Goal: Complete application form: Complete application form

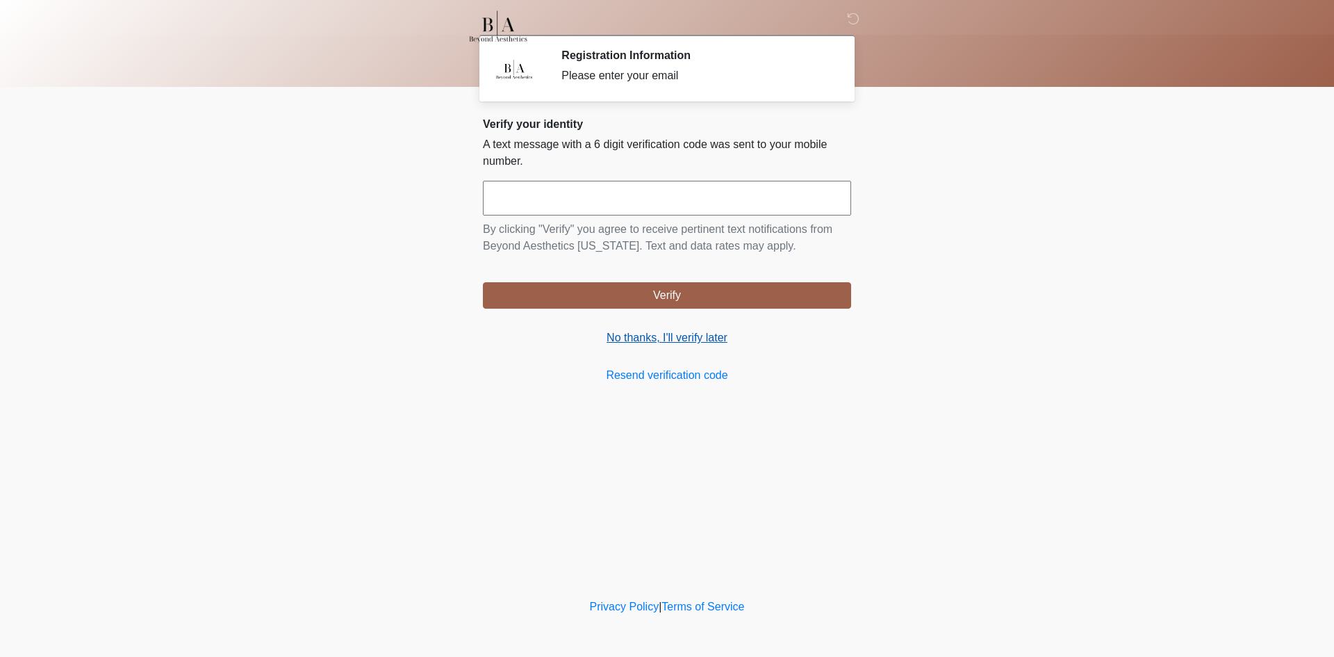
click at [658, 336] on link "No thanks, I'll verify later" at bounding box center [667, 337] width 368 height 17
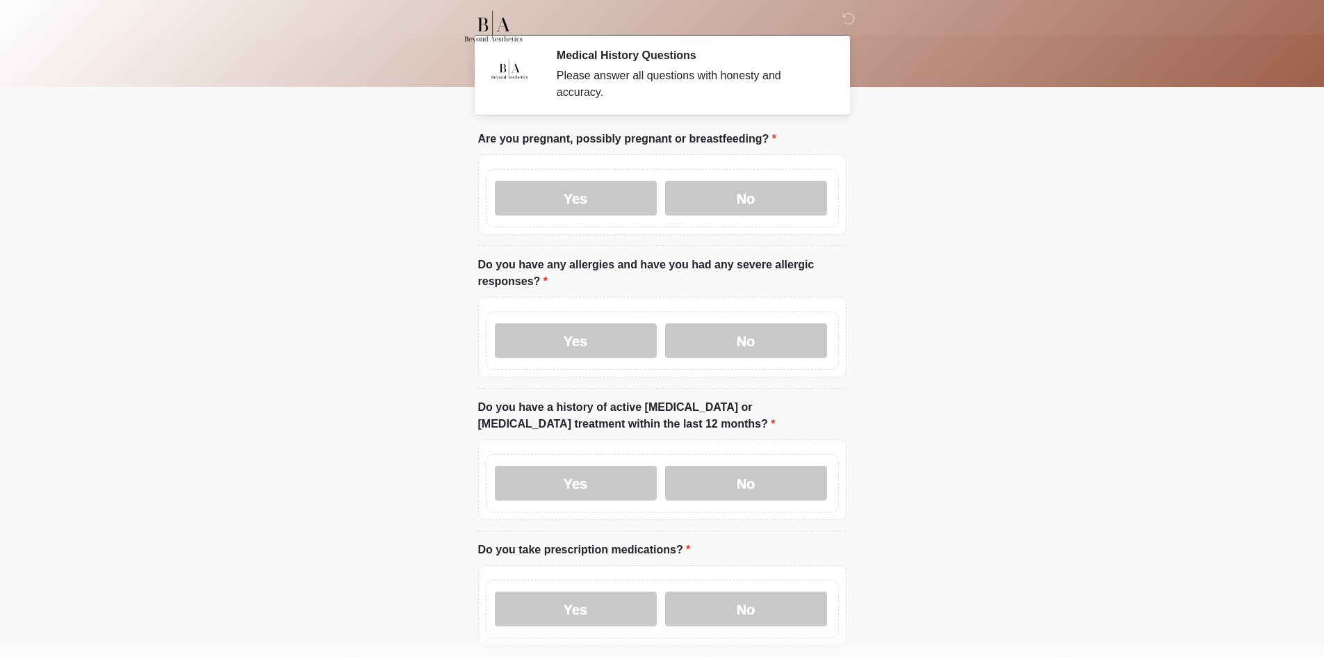
drag, startPoint x: 557, startPoint y: 190, endPoint x: 589, endPoint y: 352, distance: 165.0
click at [559, 195] on label "Yes" at bounding box center [576, 198] width 162 height 35
click at [580, 332] on label "Yes" at bounding box center [576, 340] width 162 height 35
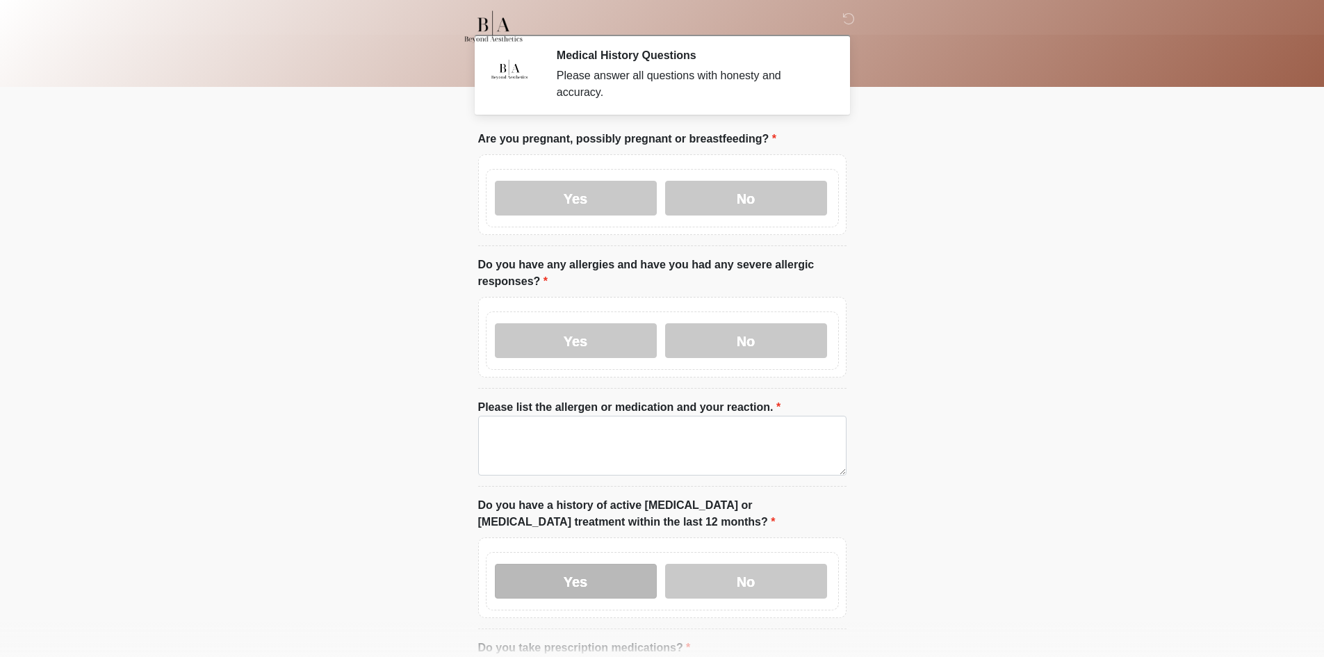
click at [587, 568] on label "Yes" at bounding box center [576, 581] width 162 height 35
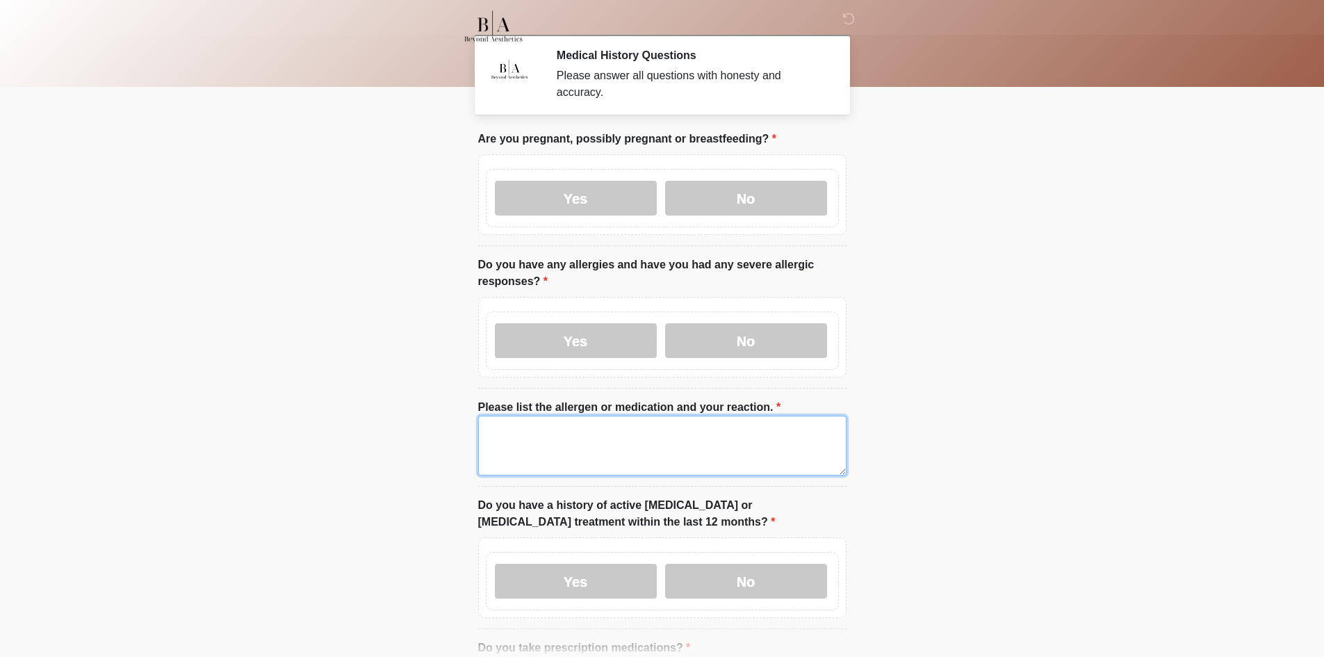
click at [545, 429] on textarea "Please list the allergen or medication and your reaction." at bounding box center [662, 446] width 368 height 60
drag, startPoint x: 540, startPoint y: 431, endPoint x: 236, endPoint y: 425, distance: 303.8
click at [231, 425] on body "‎ ‎ ‎ ‎ Medical History Questions Please answer all questions with honesty and …" at bounding box center [662, 328] width 1324 height 657
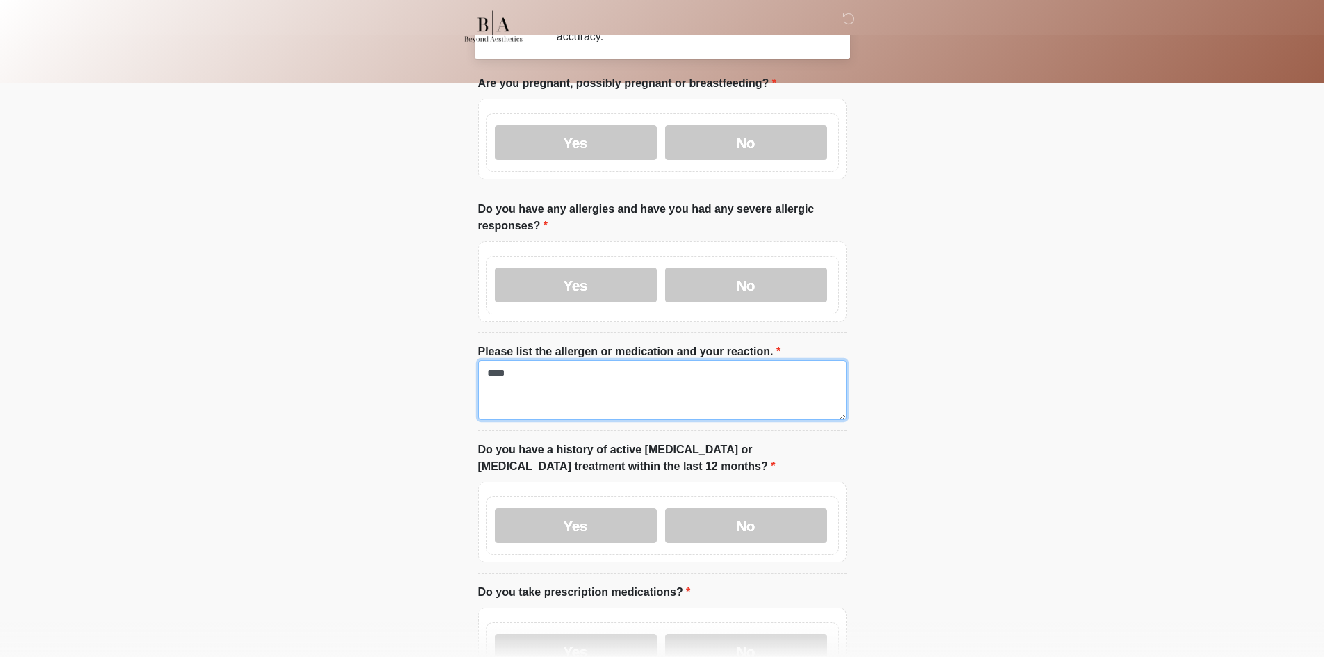
scroll to position [347, 0]
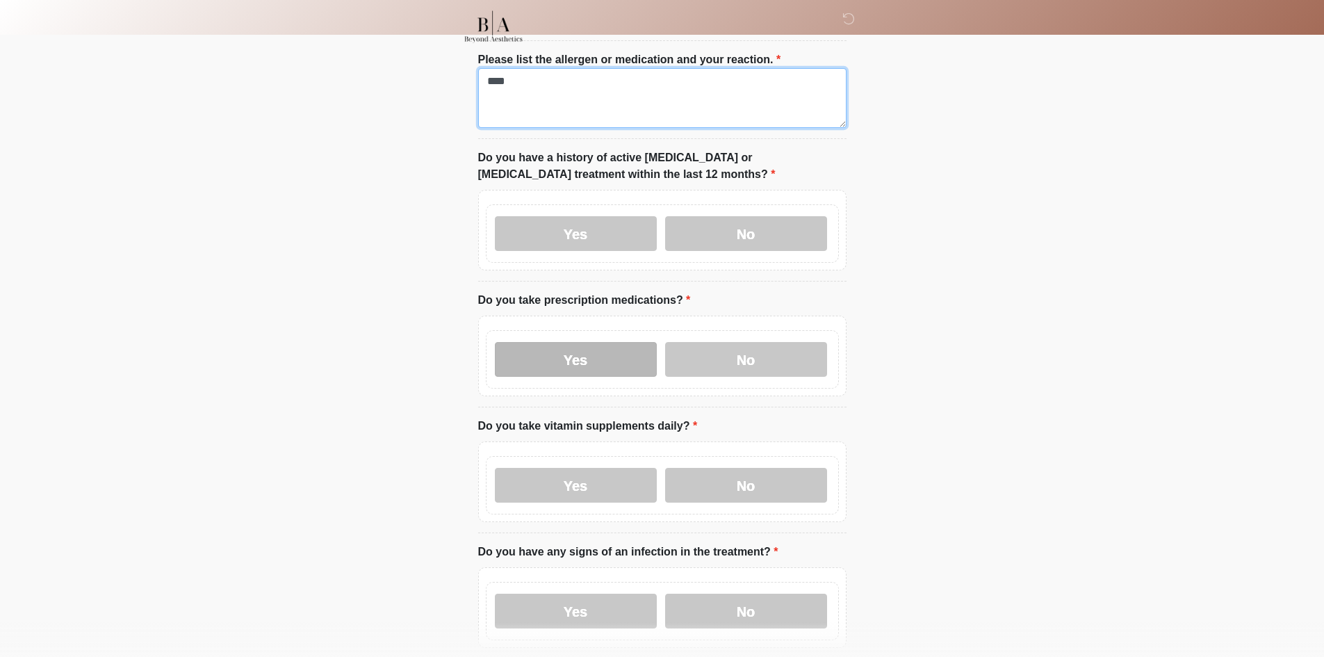
type textarea "****"
click at [573, 342] on label "Yes" at bounding box center [576, 359] width 162 height 35
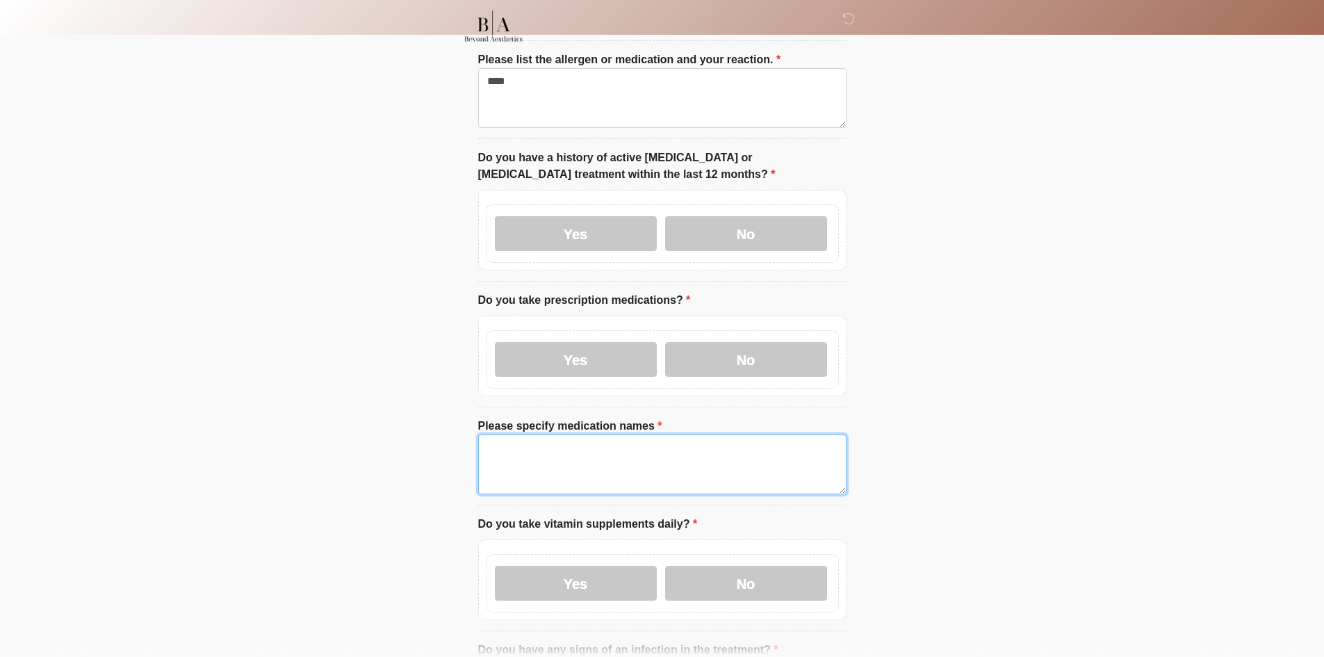
click at [584, 466] on textarea "Please specify medication names" at bounding box center [662, 464] width 368 height 60
paste textarea "****"
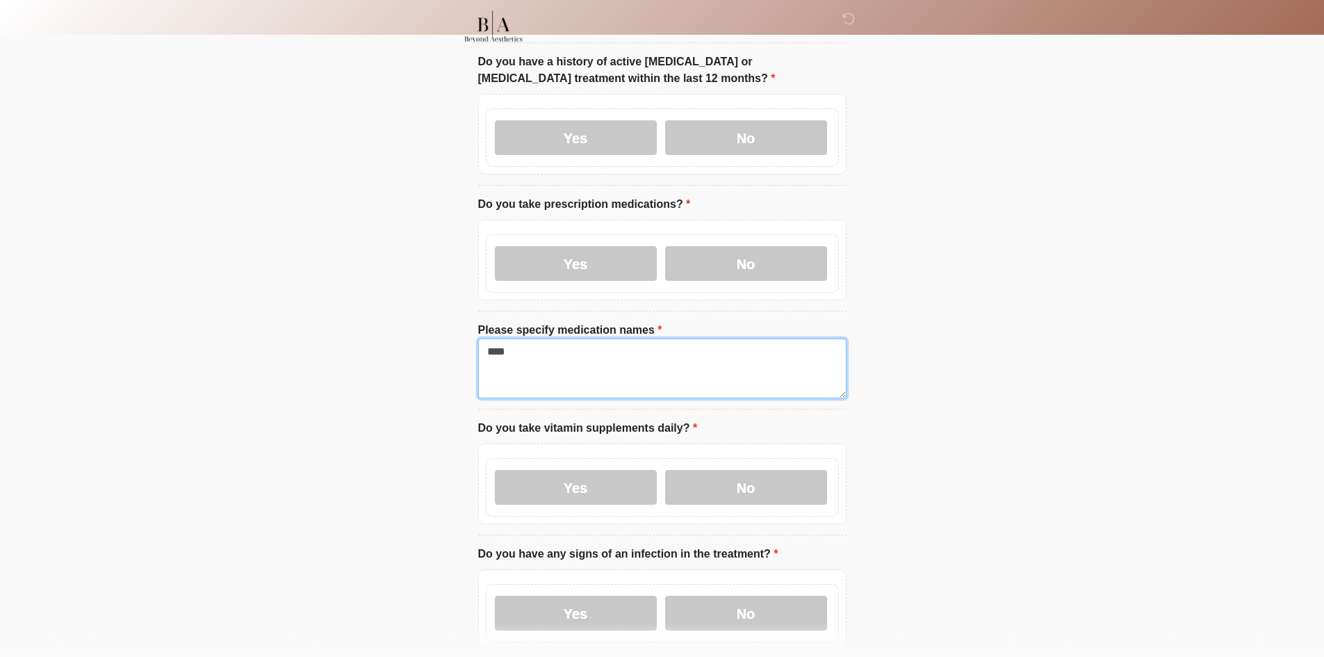
scroll to position [764, 0]
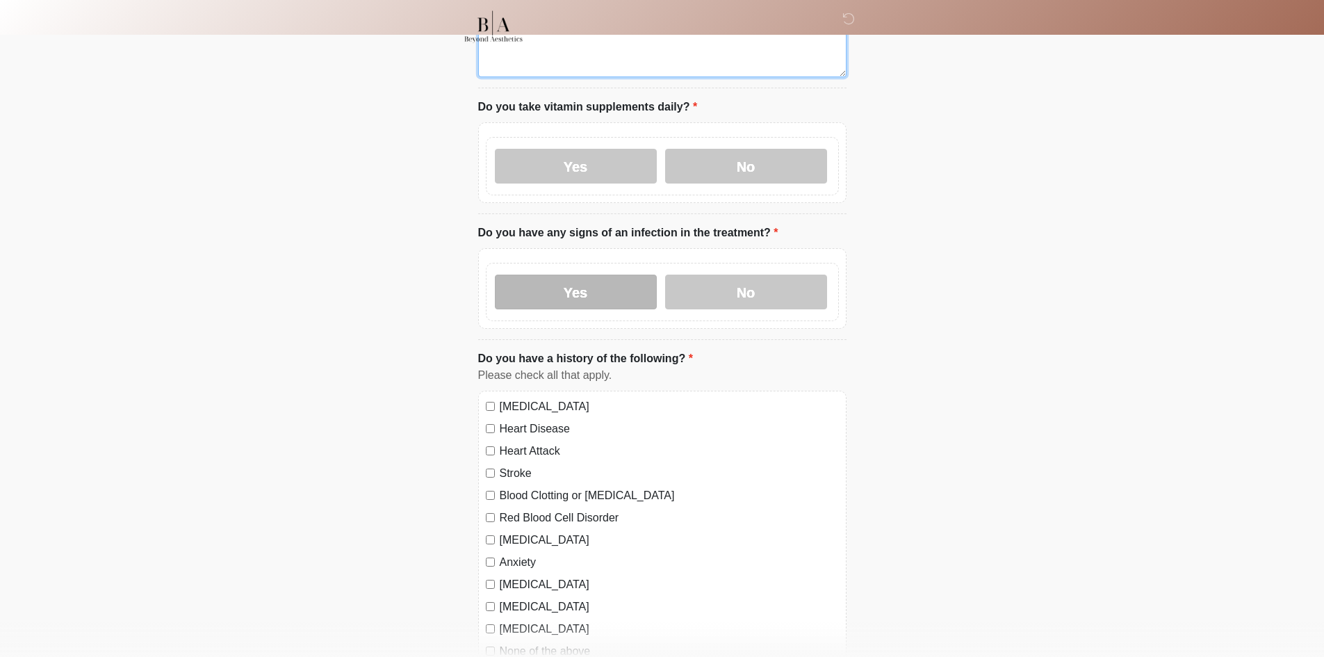
type textarea "****"
click at [572, 282] on label "Yes" at bounding box center [576, 292] width 162 height 35
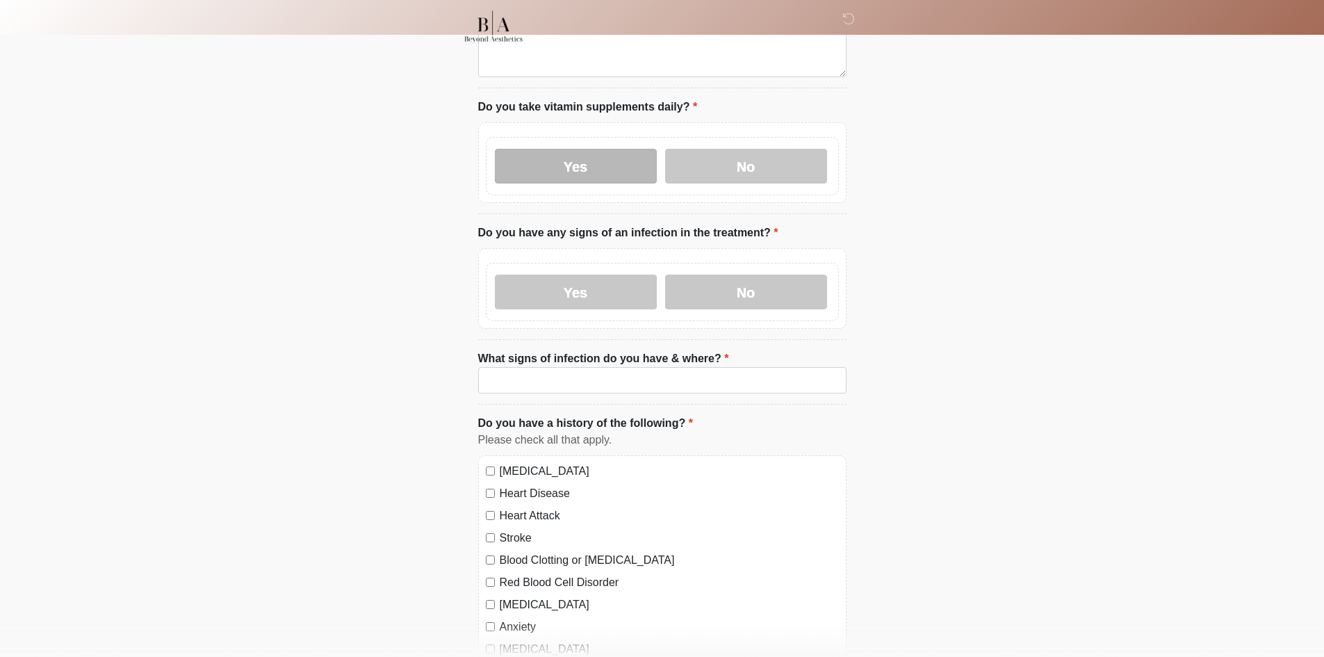
click at [582, 149] on label "Yes" at bounding box center [576, 166] width 162 height 35
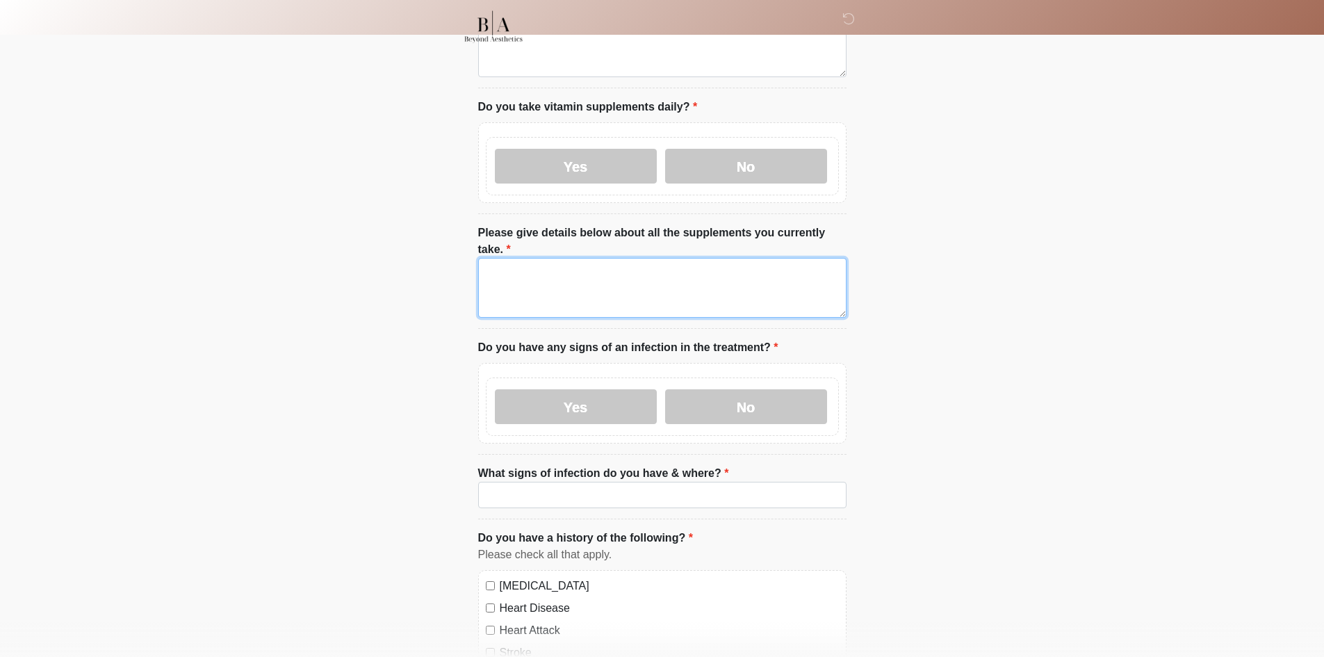
click at [589, 258] on textarea "Please give details below about all the supplements you currently take." at bounding box center [662, 288] width 368 height 60
paste textarea "****"
type textarea "****"
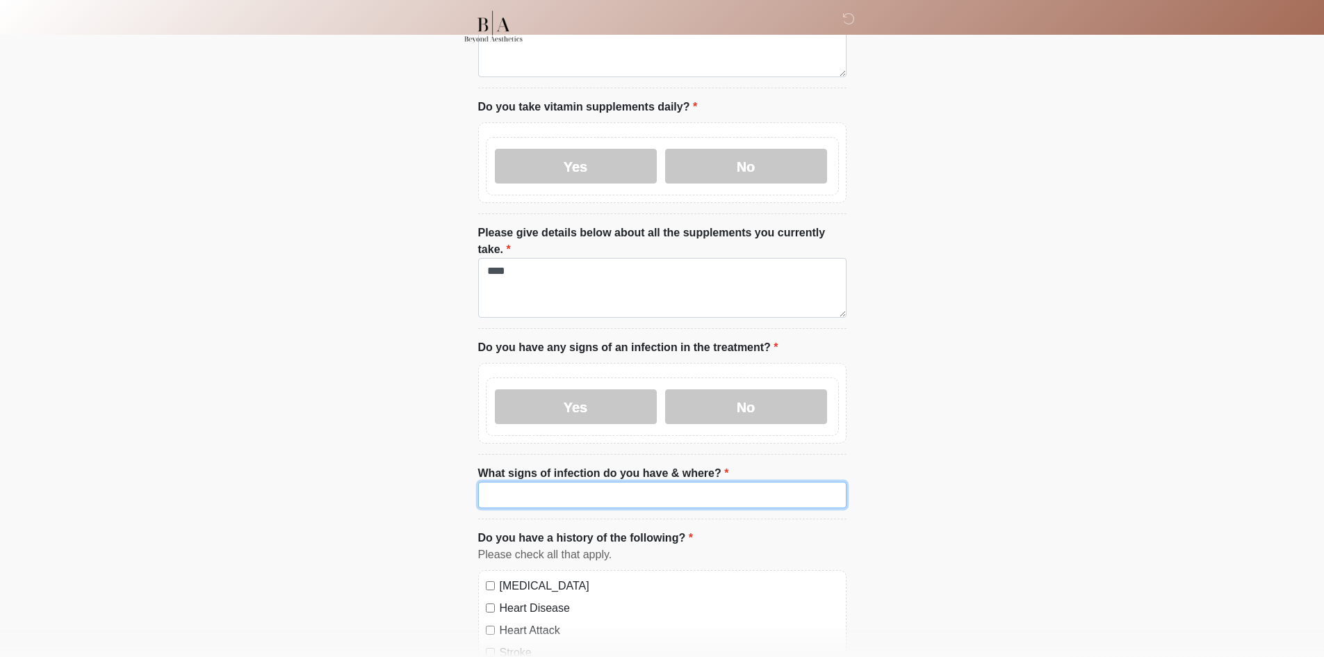
click at [575, 482] on input "What signs of infection do you have & where?" at bounding box center [662, 495] width 368 height 26
paste input "****"
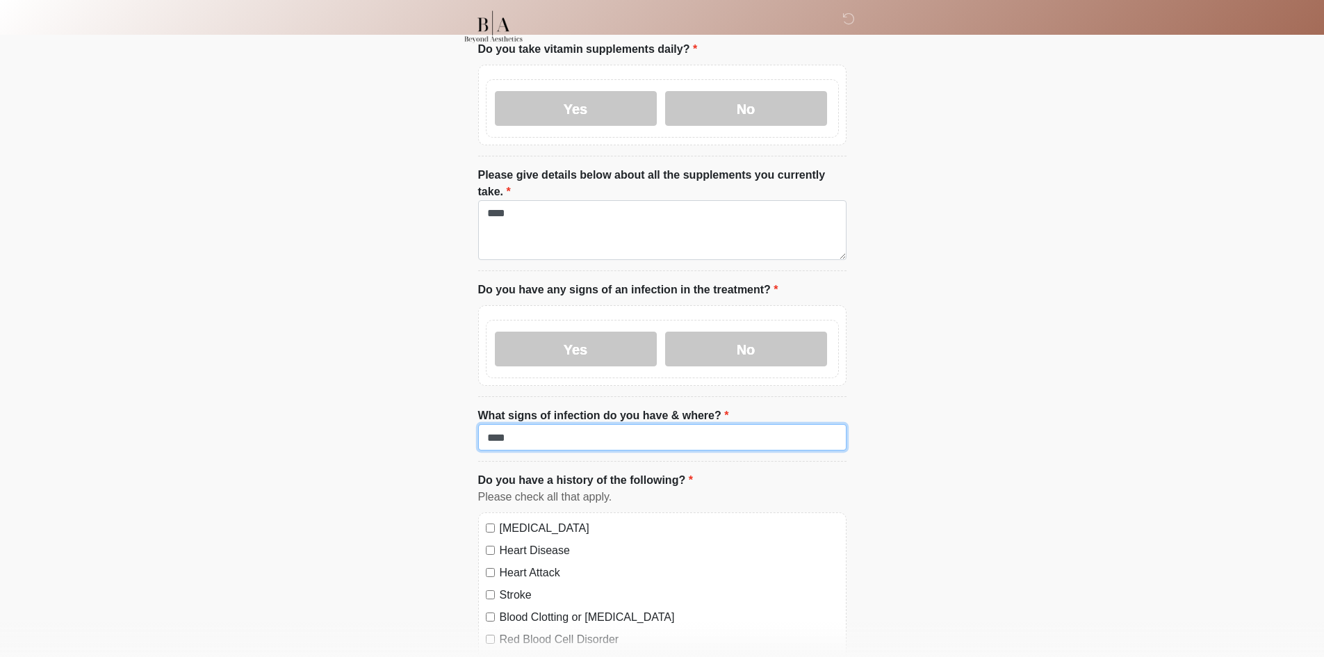
scroll to position [1042, 0]
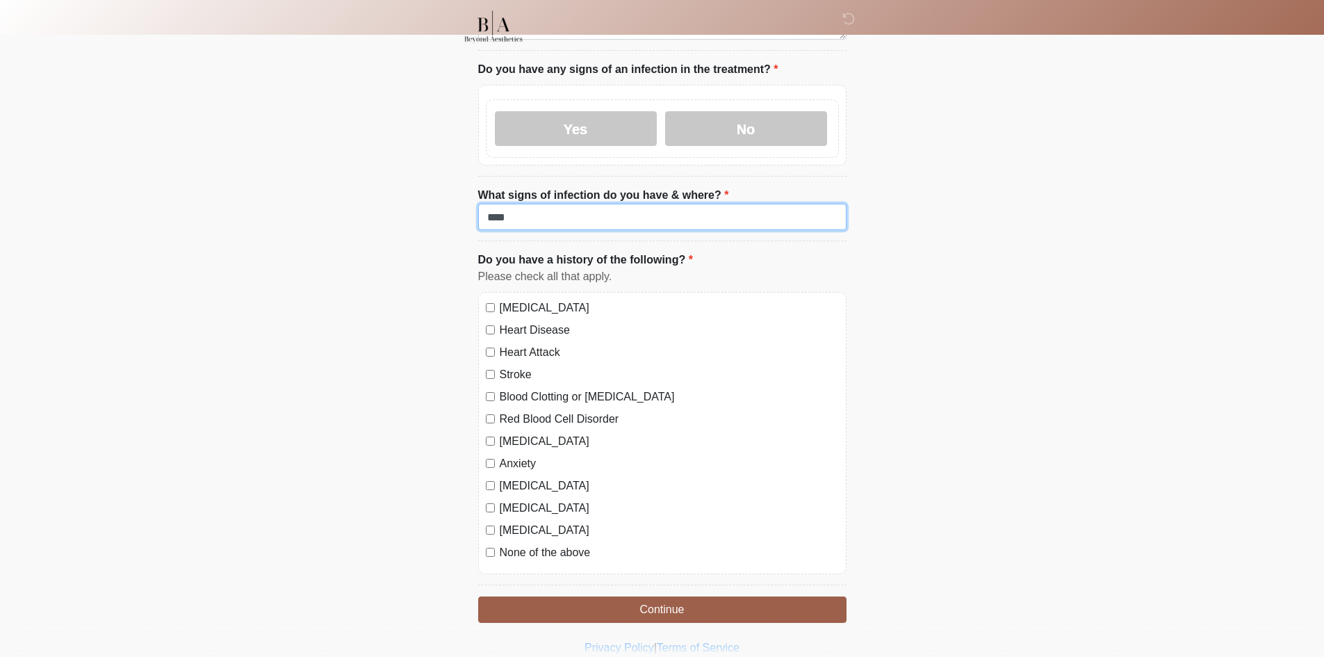
type input "****"
drag, startPoint x: 548, startPoint y: 277, endPoint x: 533, endPoint y: 309, distance: 34.8
click at [548, 300] on label "High Blood Pressure" at bounding box center [669, 308] width 339 height 17
drag, startPoint x: 533, startPoint y: 295, endPoint x: 534, endPoint y: 315, distance: 20.2
click at [533, 322] on label "Heart Disease" at bounding box center [669, 330] width 339 height 17
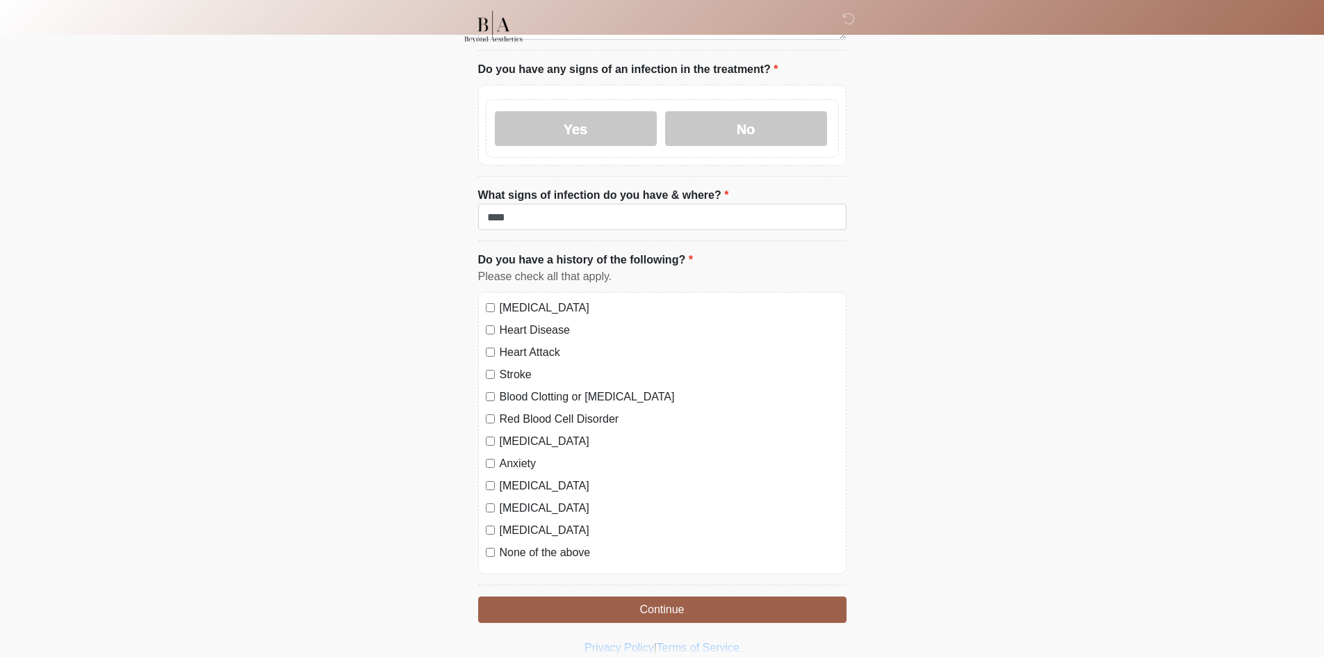
drag, startPoint x: 534, startPoint y: 318, endPoint x: 523, endPoint y: 343, distance: 28.0
click at [533, 344] on label "Heart Attack" at bounding box center [669, 352] width 339 height 17
drag, startPoint x: 516, startPoint y: 349, endPoint x: 516, endPoint y: 367, distance: 18.1
click at [516, 366] on label "Stroke" at bounding box center [669, 374] width 339 height 17
click at [516, 388] on label "Blood Clotting or Bleeding Disorder" at bounding box center [669, 396] width 339 height 17
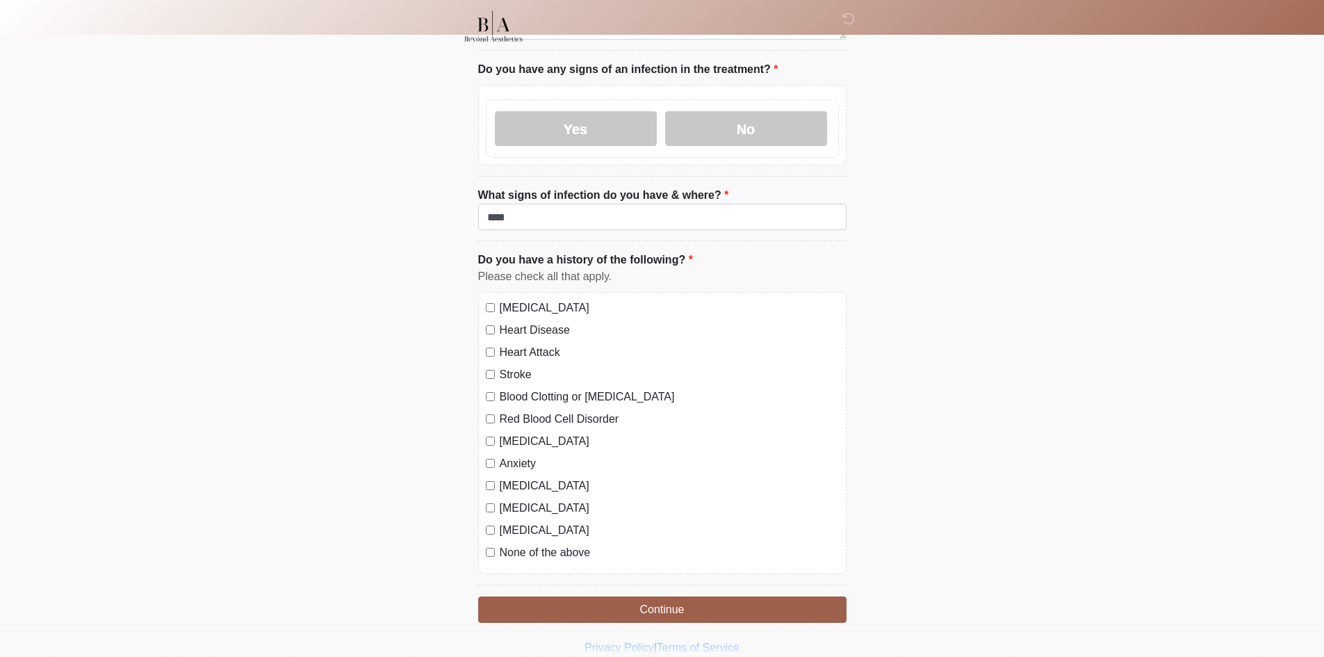
click at [510, 366] on label "Stroke" at bounding box center [669, 374] width 339 height 17
drag, startPoint x: 516, startPoint y: 388, endPoint x: 514, endPoint y: 407, distance: 18.9
click at [516, 411] on label "Red Blood Cell Disorder" at bounding box center [669, 419] width 339 height 17
click at [514, 433] on label "Depression" at bounding box center [669, 441] width 339 height 17
drag, startPoint x: 511, startPoint y: 433, endPoint x: 511, endPoint y: 454, distance: 20.9
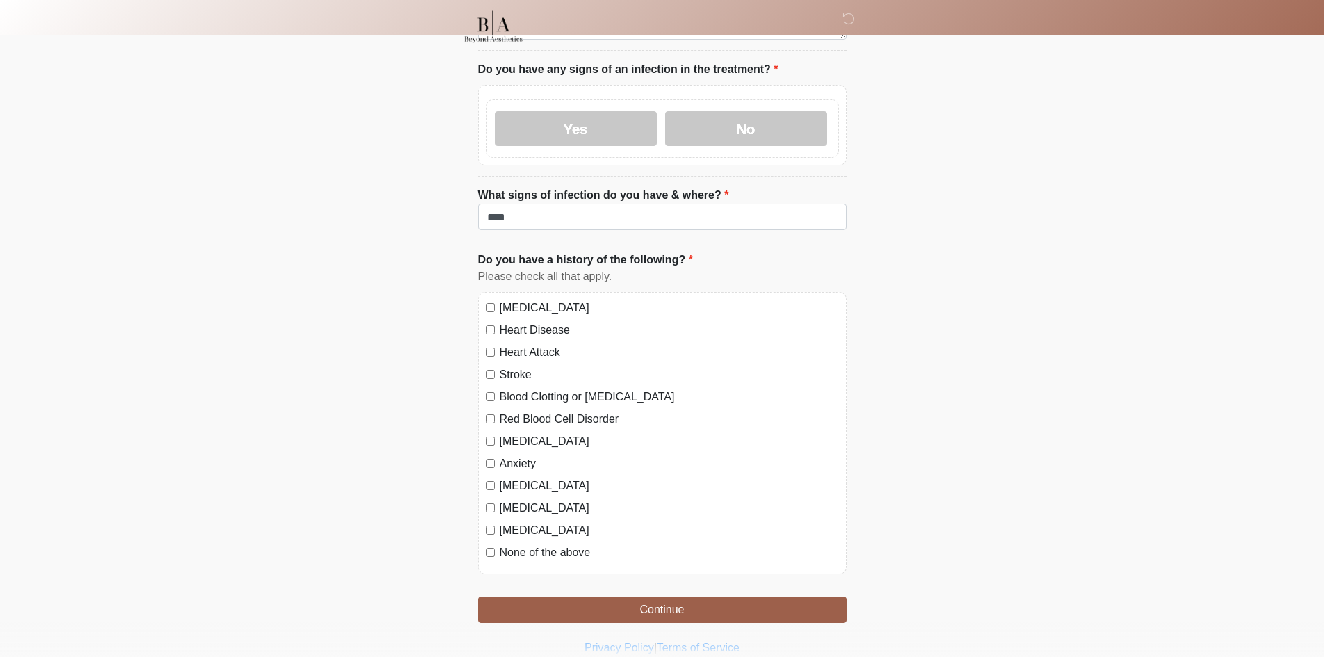
click at [511, 455] on label "Anxiety" at bounding box center [669, 463] width 339 height 17
drag, startPoint x: 511, startPoint y: 454, endPoint x: 511, endPoint y: 473, distance: 19.5
click at [511, 477] on label "Autoimmune Disorder" at bounding box center [669, 485] width 339 height 17
click at [512, 500] on label "Seizure disorder" at bounding box center [669, 508] width 339 height 17
click at [510, 522] on label "Diabetes" at bounding box center [669, 530] width 339 height 17
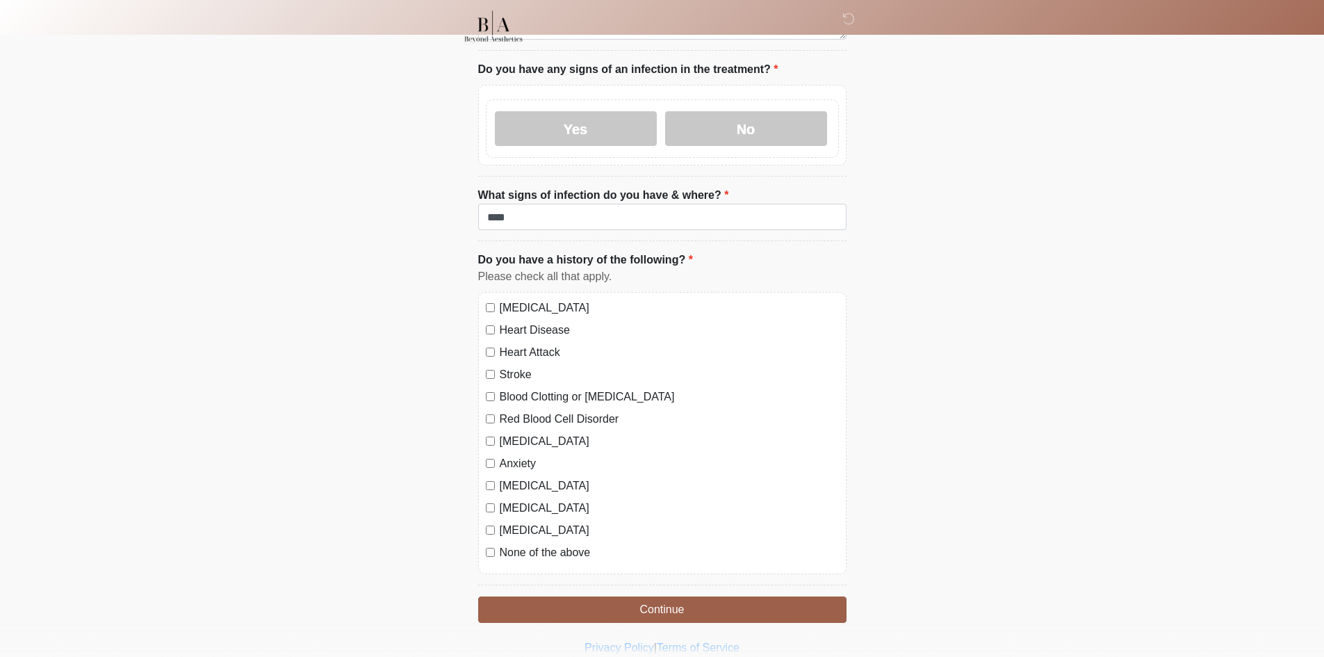
click at [510, 531] on div "High Blood Pressure Heart Disease Heart Attack Stroke Blood Clotting or Bleedin…" at bounding box center [662, 433] width 368 height 282
click at [521, 531] on div "High Blood Pressure Heart Disease Heart Attack Stroke Blood Clotting or Bleedin…" at bounding box center [662, 433] width 368 height 282
click at [523, 544] on label "None of the above" at bounding box center [669, 552] width 339 height 17
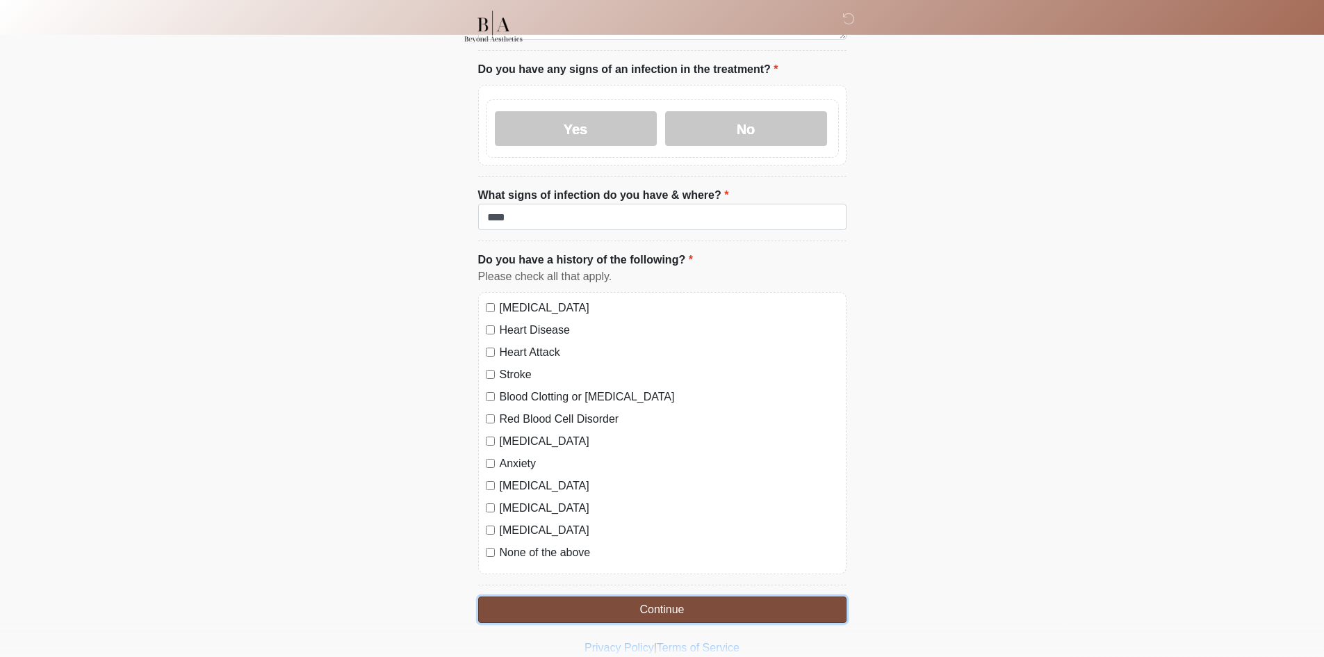
click at [528, 596] on button "Continue" at bounding box center [662, 609] width 368 height 26
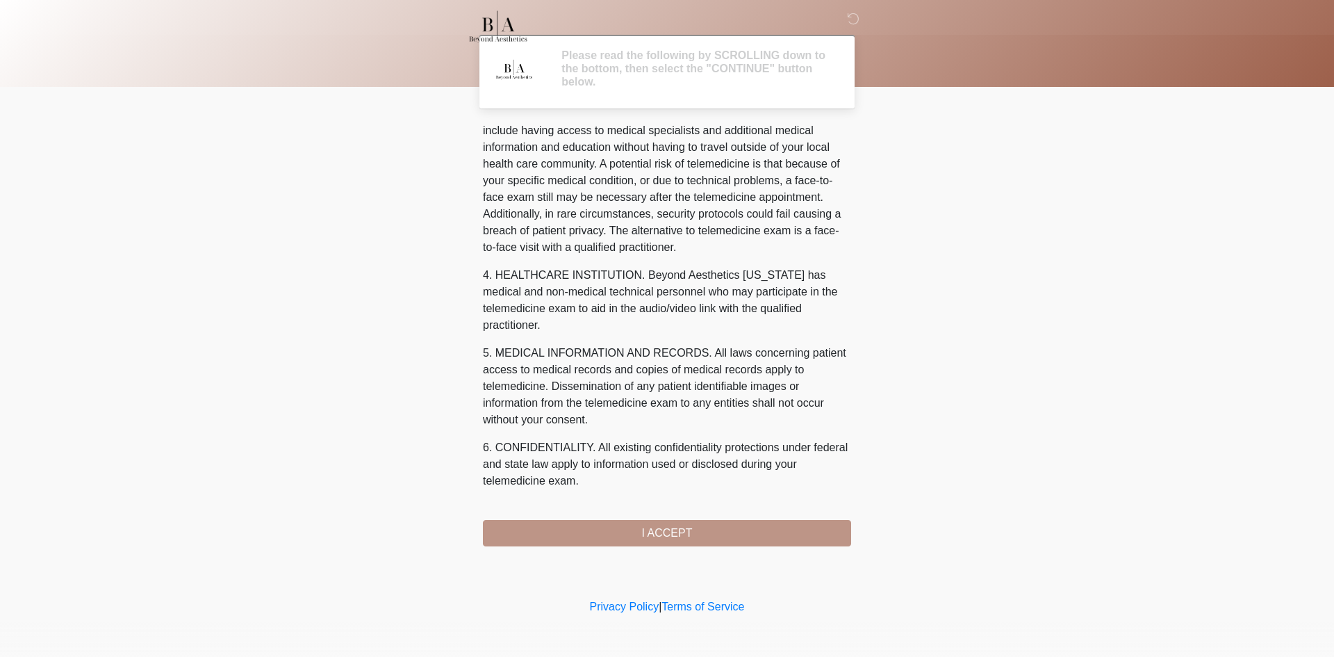
scroll to position [444, 0]
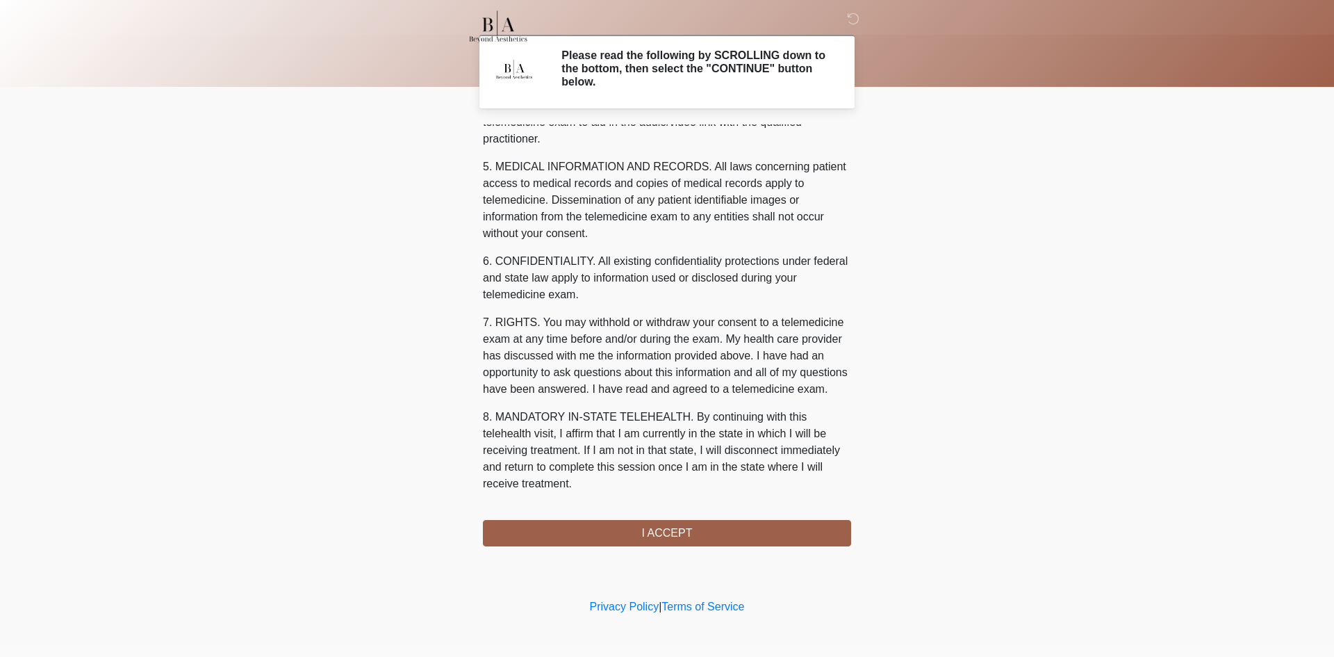
click at [719, 547] on div "‎ ‎ ‎ ‎ Please read the following by SCROLLING down to the bottom, then select …" at bounding box center [667, 298] width 417 height 568
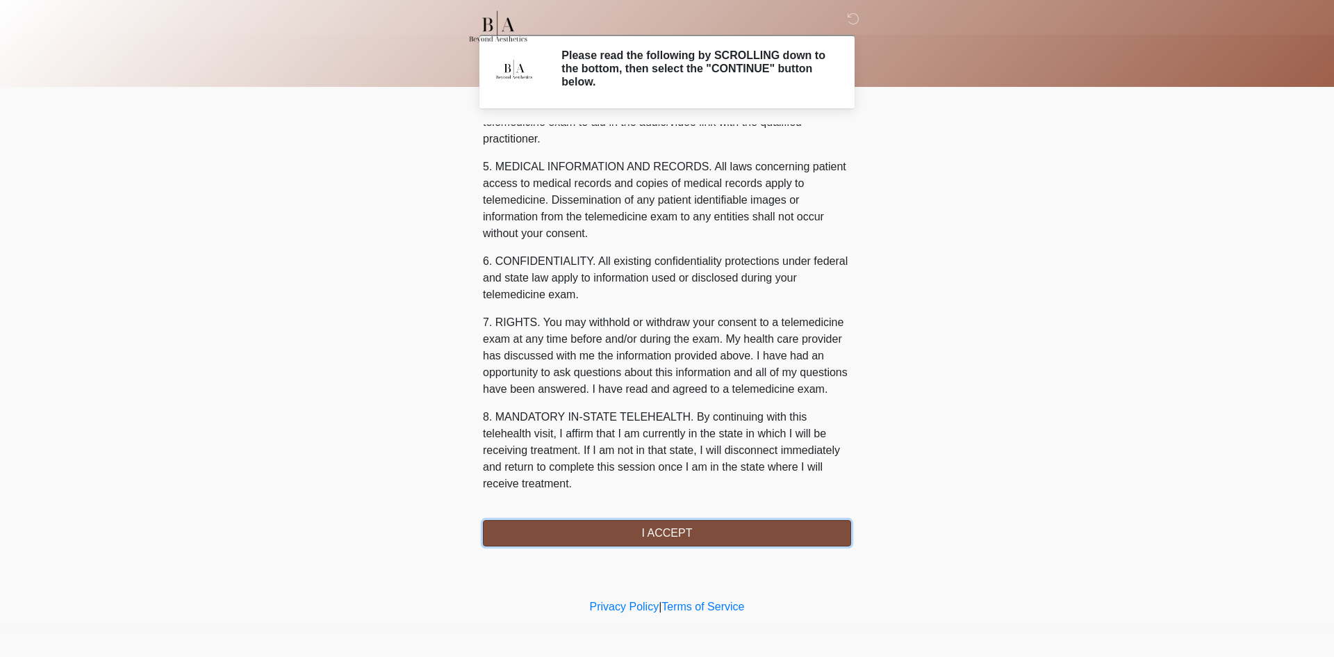
click at [718, 543] on button "I ACCEPT" at bounding box center [667, 533] width 368 height 26
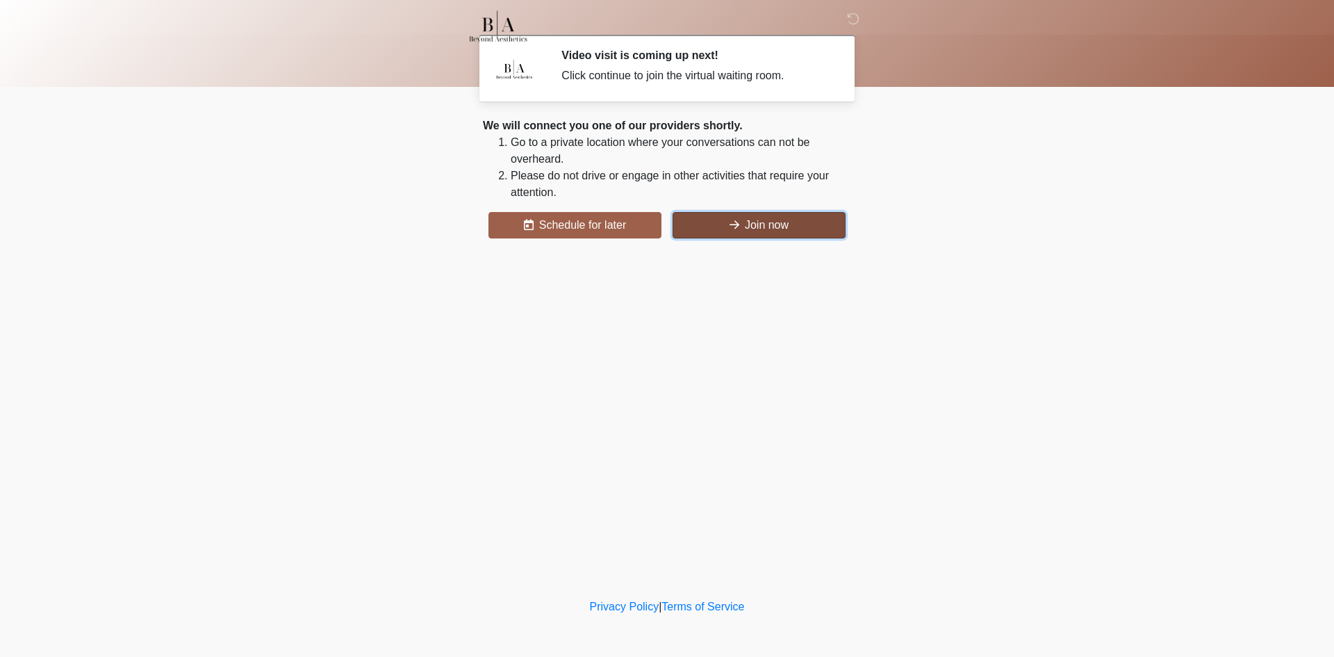
click at [785, 234] on button "Join now" at bounding box center [759, 225] width 173 height 26
